Goal: Task Accomplishment & Management: Manage account settings

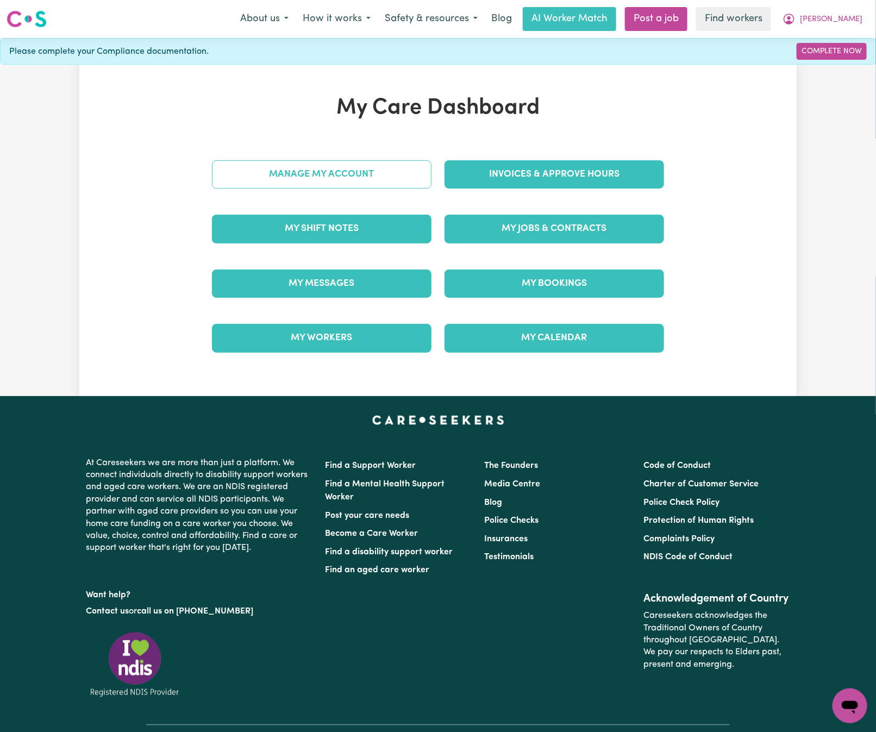
click at [415, 175] on link "Manage My Account" at bounding box center [322, 174] width 220 height 28
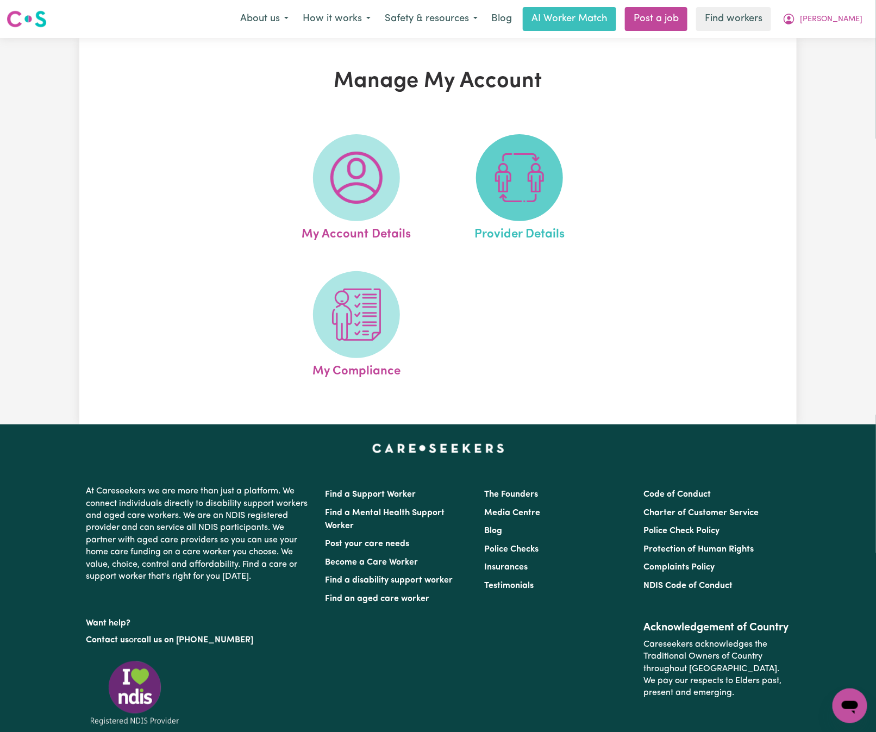
click at [523, 186] on img at bounding box center [520, 178] width 52 height 52
select select "NDIS_FUNDING_PLAN_MANAGED"
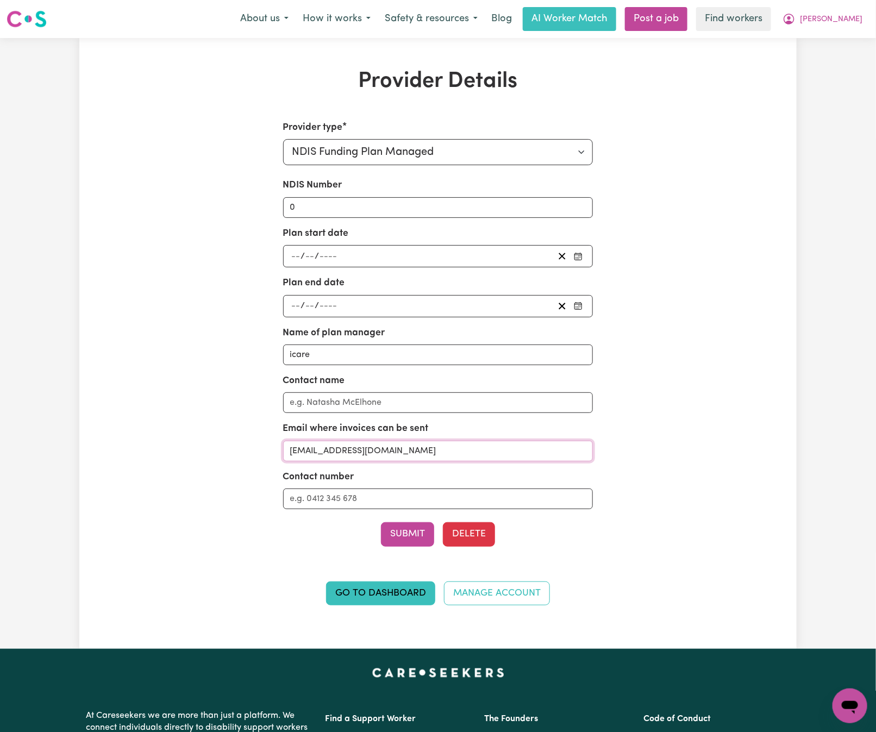
click at [465, 458] on input "[EMAIL_ADDRESS][DOMAIN_NAME]" at bounding box center [438, 451] width 310 height 21
drag, startPoint x: 853, startPoint y: 22, endPoint x: 857, endPoint y: 29, distance: 8.5
click at [854, 22] on span "[PERSON_NAME]" at bounding box center [831, 20] width 63 height 12
click at [854, 46] on link "My Dashboard" at bounding box center [826, 42] width 86 height 21
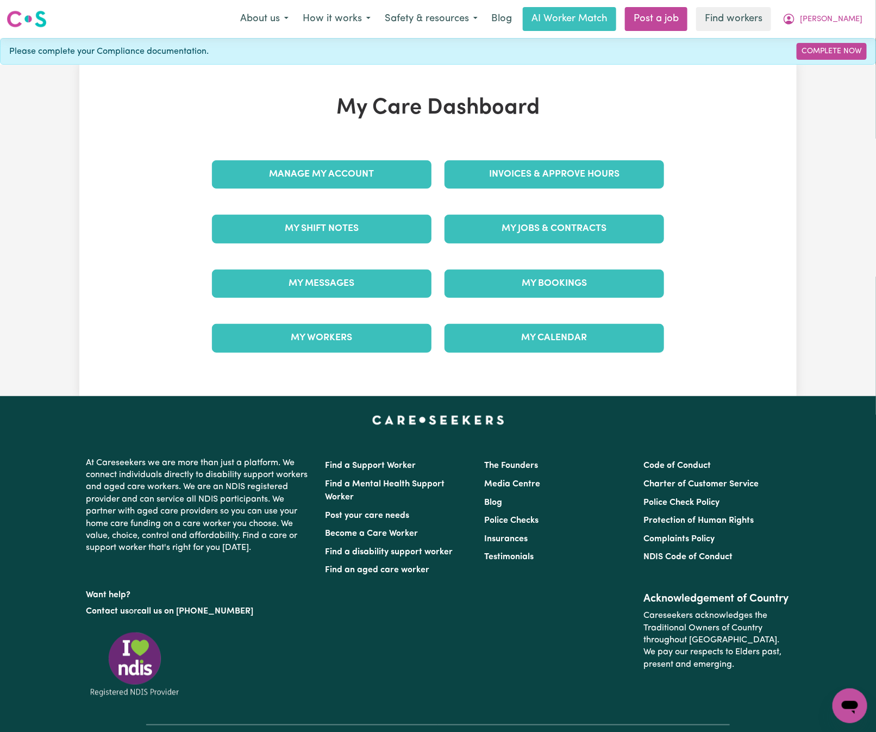
click at [604, 191] on div "Invoices & Approve Hours" at bounding box center [554, 174] width 233 height 54
click at [600, 183] on link "Invoices & Approve Hours" at bounding box center [555, 174] width 220 height 28
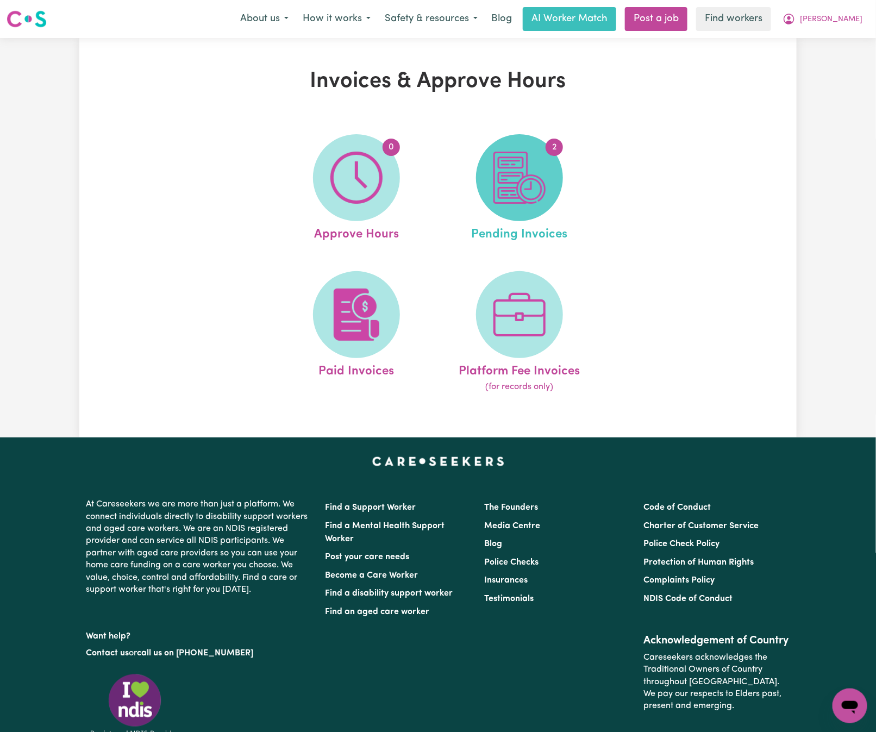
click at [532, 185] on img at bounding box center [520, 178] width 52 height 52
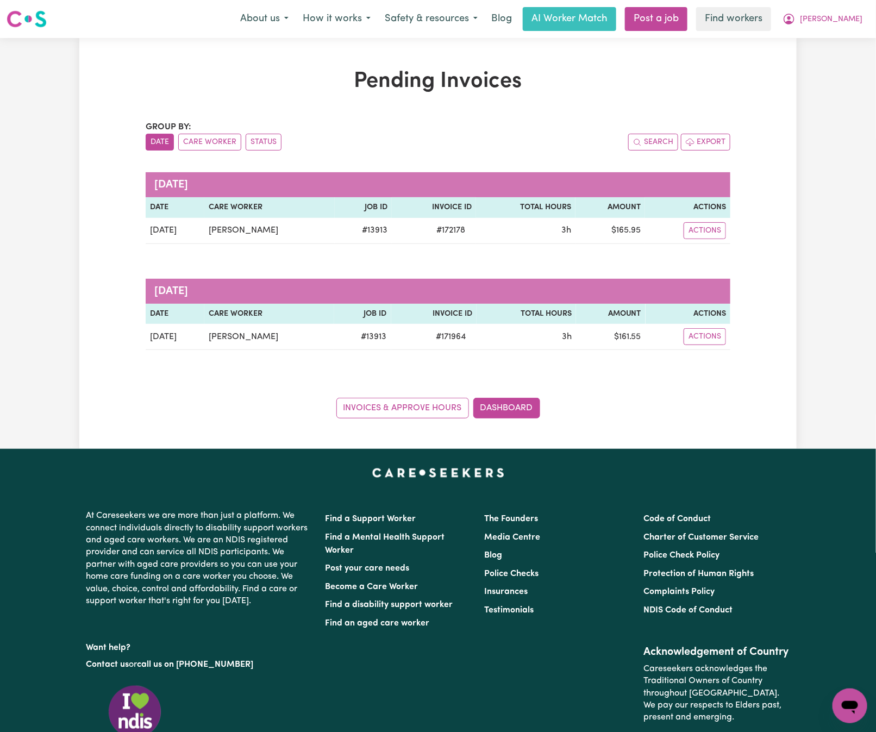
click at [344, 385] on div "Group by: Date Care Worker Status Search Export [DATE] Date Care Worker Job ID …" at bounding box center [438, 270] width 585 height 298
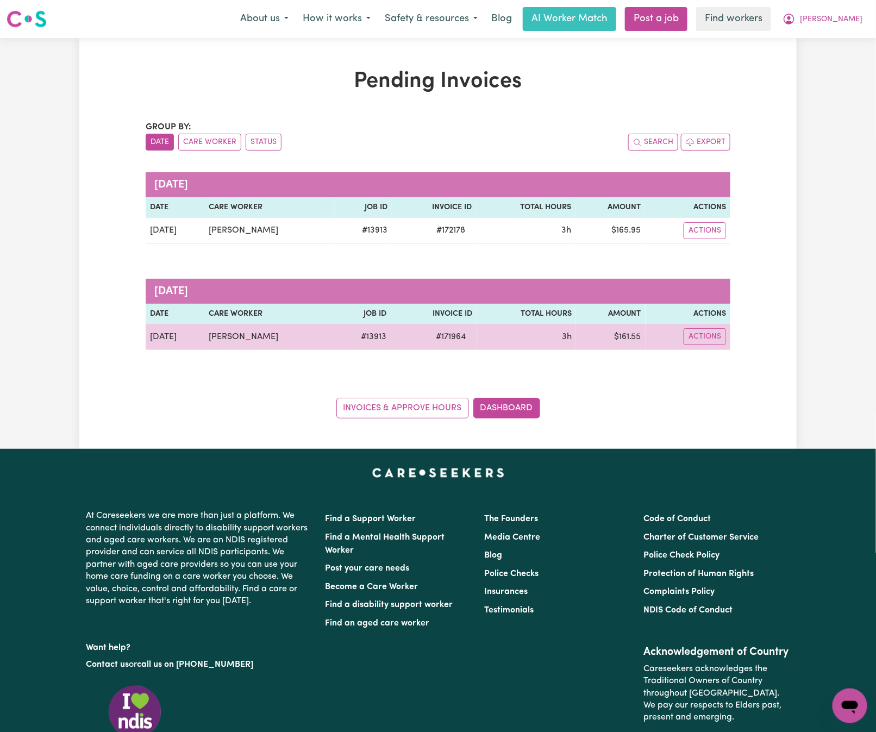
click at [710, 349] on td "Actions" at bounding box center [688, 337] width 85 height 26
click at [710, 345] on button "Actions" at bounding box center [705, 336] width 42 height 17
click at [716, 360] on link "Download Invoice" at bounding box center [736, 363] width 99 height 22
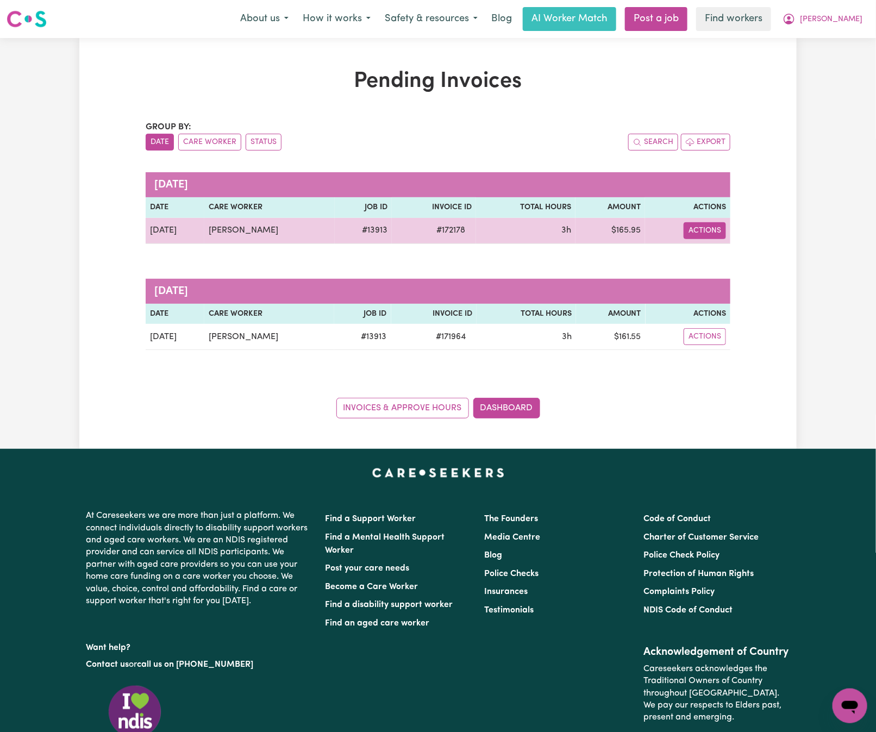
click at [705, 232] on button "Actions" at bounding box center [705, 230] width 42 height 17
click at [713, 258] on link "Download Invoice" at bounding box center [738, 257] width 99 height 22
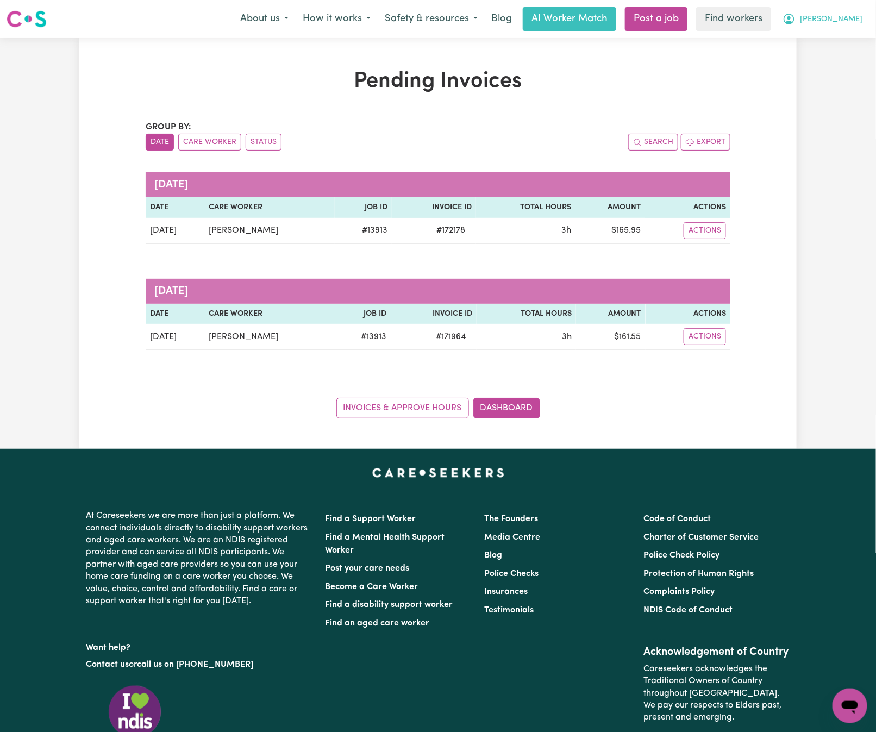
click at [830, 22] on span "[PERSON_NAME]" at bounding box center [831, 20] width 63 height 12
click at [828, 57] on link "Logout" at bounding box center [826, 62] width 86 height 21
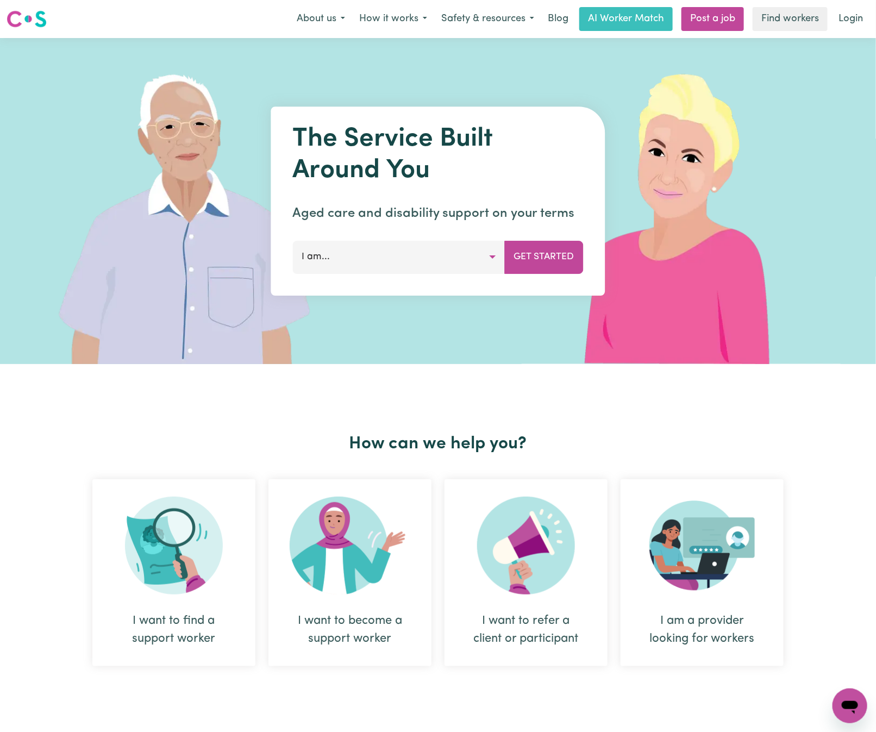
click at [868, 13] on link "Login" at bounding box center [851, 19] width 38 height 24
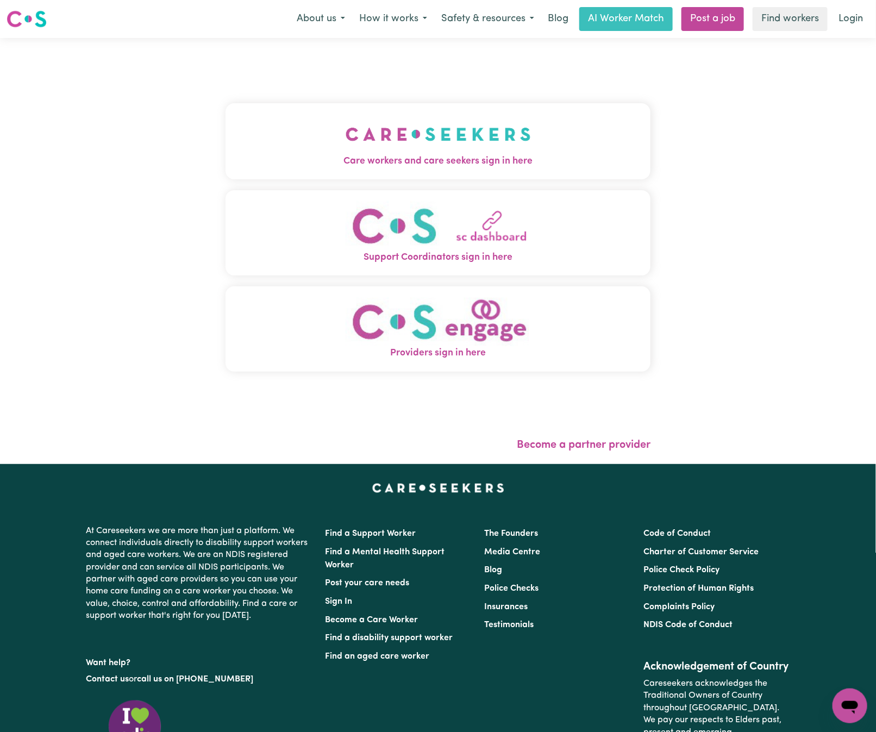
click at [379, 95] on div "Care workers and care seekers sign in here Support Coordinators sign in here Pr…" at bounding box center [438, 243] width 425 height 366
click at [391, 144] on img "Care workers and care seekers sign in here" at bounding box center [438, 134] width 185 height 40
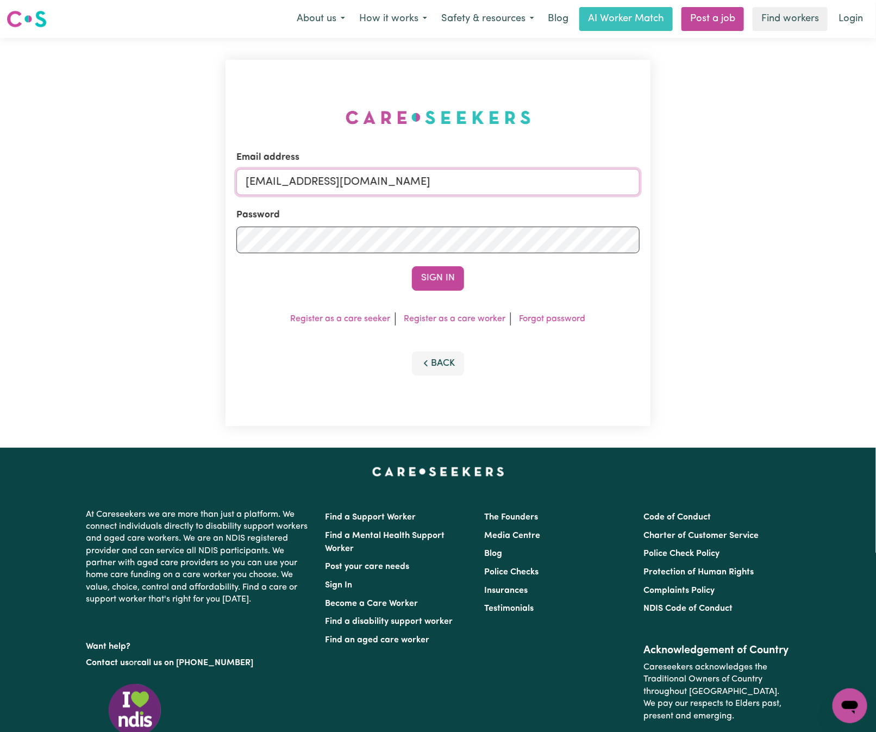
drag, startPoint x: 302, startPoint y: 176, endPoint x: 728, endPoint y: 180, distance: 426.3
click at [730, 179] on div "Email address [EMAIL_ADDRESS][DOMAIN_NAME] Password Sign In Register as a care …" at bounding box center [438, 243] width 876 height 410
paste input "giovanna_condello_238"
type input "[EMAIL_ADDRESS][DOMAIN_NAME]"
click at [412, 266] on button "Sign In" at bounding box center [438, 278] width 52 height 24
